Goal: Information Seeking & Learning: Learn about a topic

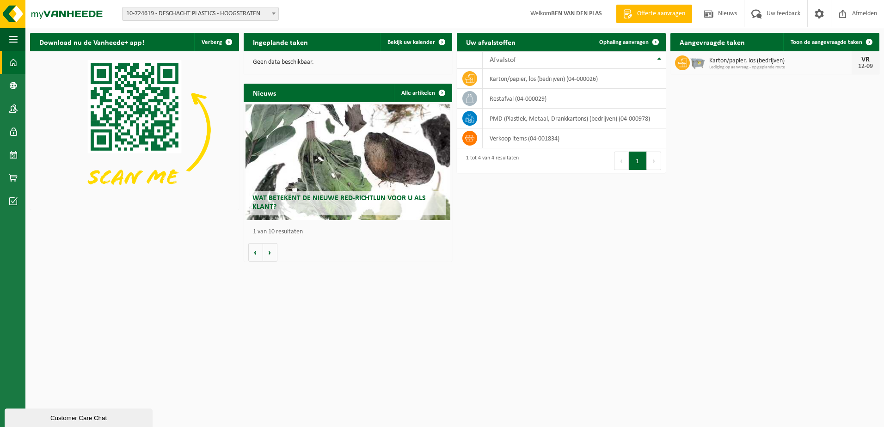
click at [347, 195] on span "Wat betekent de nieuwe RED-richtlijn voor u als klant?" at bounding box center [338, 203] width 173 height 16
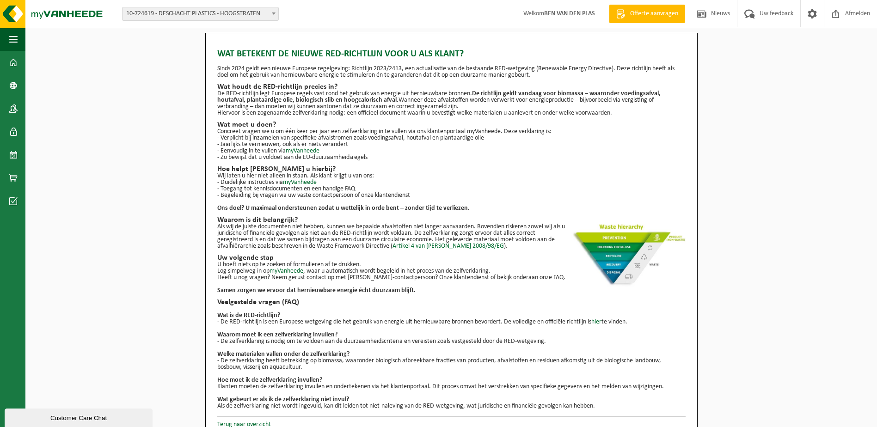
drag, startPoint x: 497, startPoint y: 196, endPoint x: 460, endPoint y: 162, distance: 50.0
click at [460, 162] on div "Wat betekent de nieuwe RED-richtlijn voor u als klant? Sinds 2024 geldt een nie…" at bounding box center [451, 226] width 468 height 367
